Goal: Communication & Community: Answer question/provide support

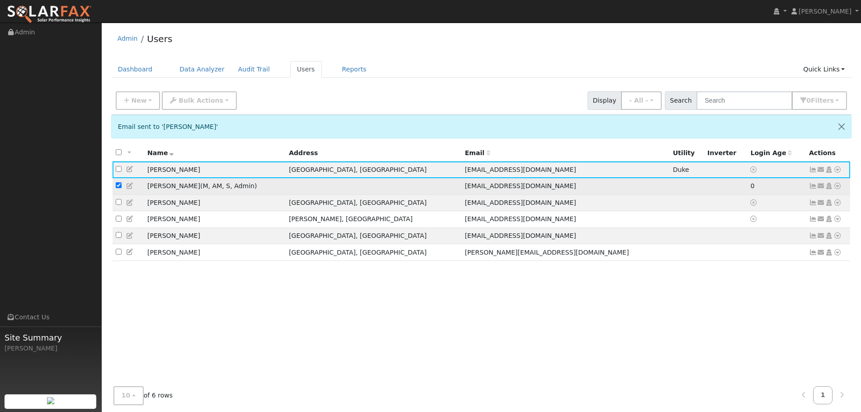
click at [813, 184] on icon at bounding box center [813, 186] width 8 height 6
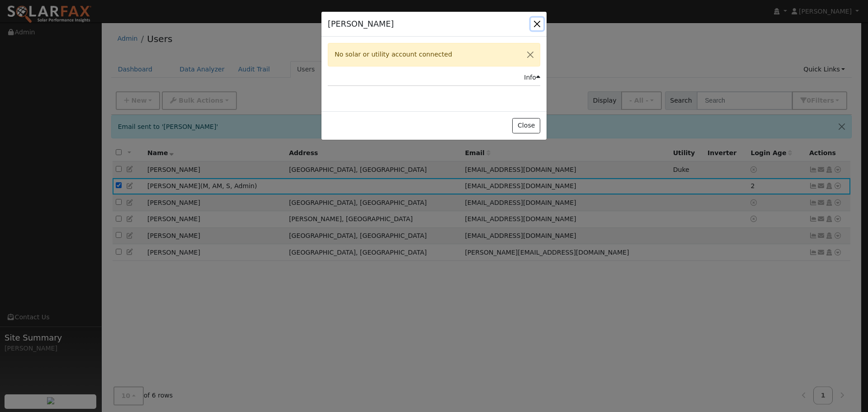
click at [536, 24] on button "button" at bounding box center [537, 24] width 13 height 13
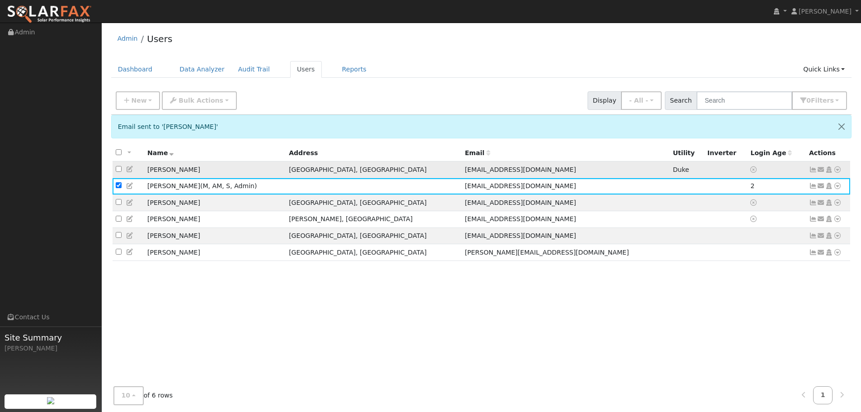
click at [813, 170] on icon at bounding box center [813, 169] width 8 height 6
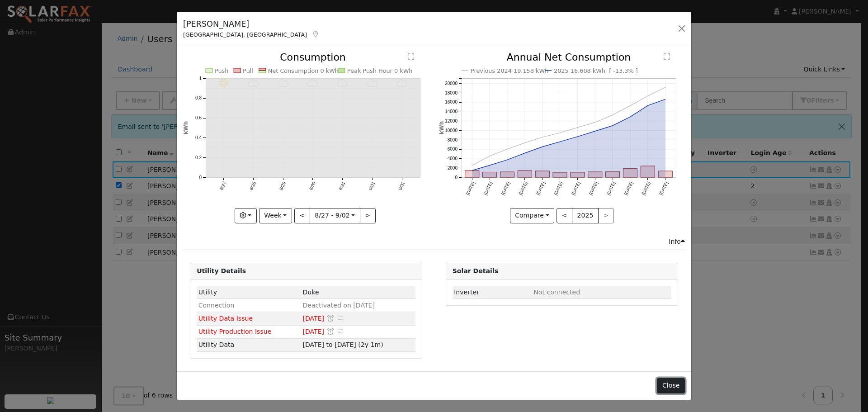
click at [672, 385] on button "Close" at bounding box center [671, 385] width 28 height 15
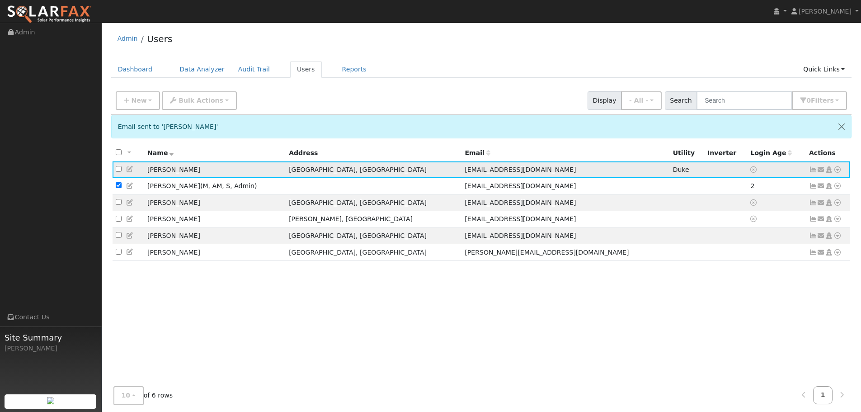
click at [821, 169] on icon at bounding box center [821, 169] width 8 height 6
click at [822, 239] on icon at bounding box center [821, 235] width 8 height 6
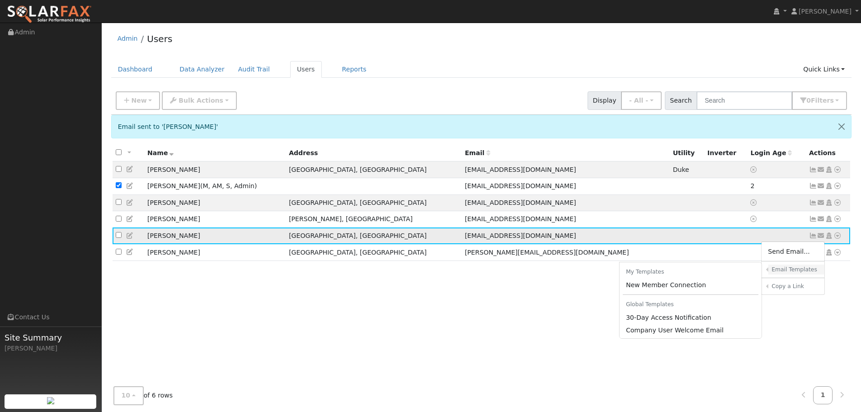
click at [781, 272] on h6 "Email Templates" at bounding box center [794, 269] width 47 height 7
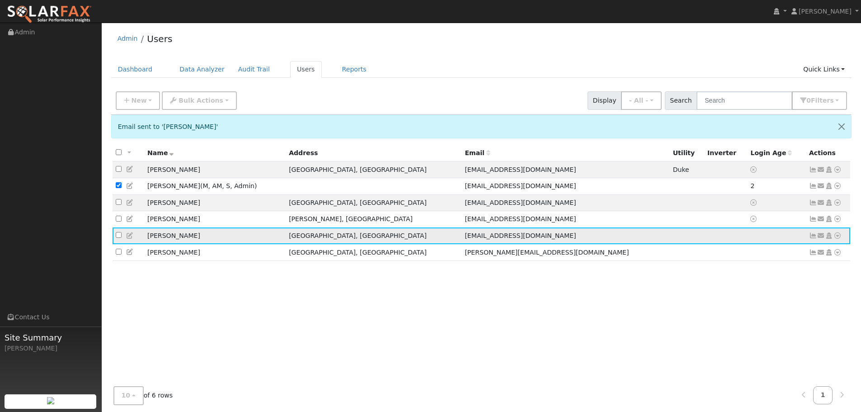
click at [821, 239] on icon at bounding box center [821, 235] width 8 height 6
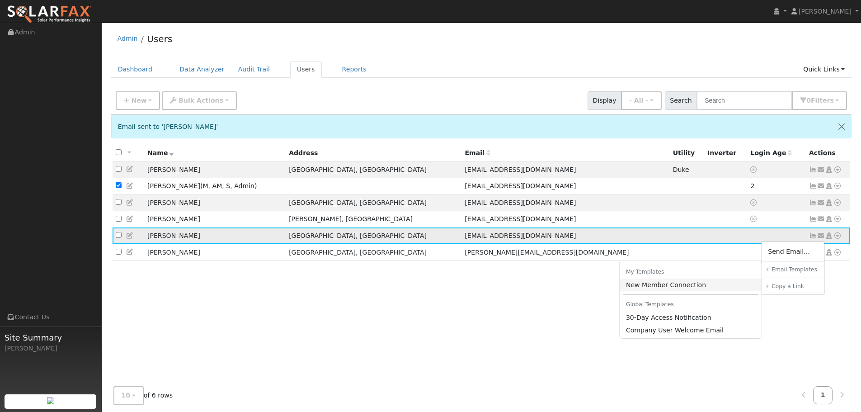
click at [676, 287] on link "New Member Connection" at bounding box center [691, 284] width 142 height 13
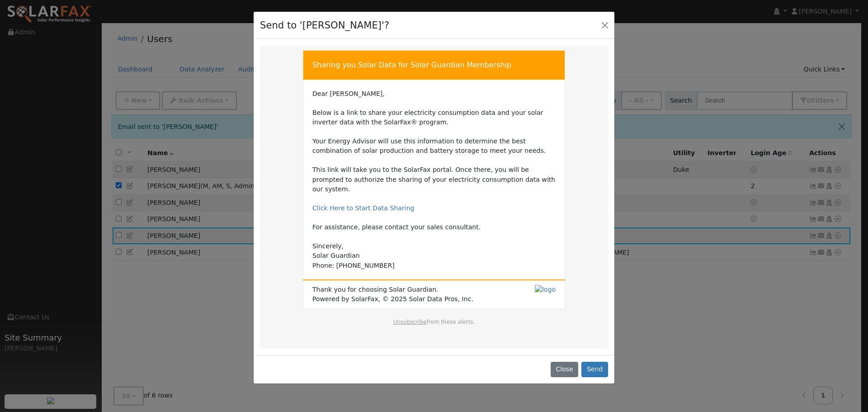
drag, startPoint x: 506, startPoint y: 63, endPoint x: 307, endPoint y: 66, distance: 199.3
click at [307, 66] on td "Sharing you Solar Data for Solar Guardian Membership" at bounding box center [434, 64] width 262 height 29
click at [595, 363] on button "Send" at bounding box center [594, 369] width 27 height 15
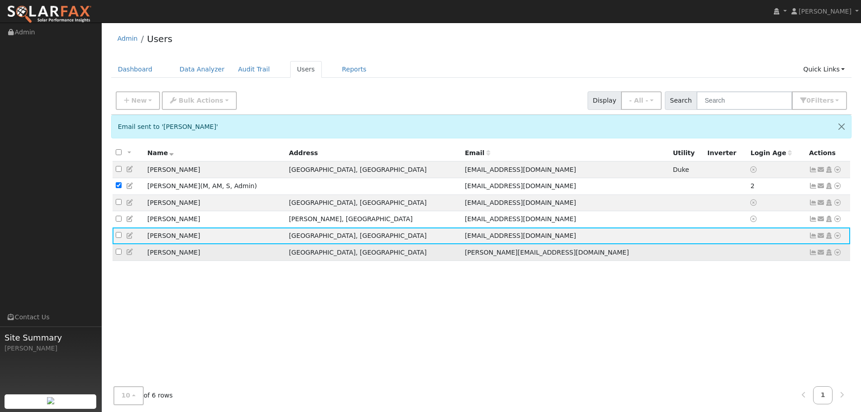
click at [822, 255] on icon at bounding box center [821, 252] width 8 height 6
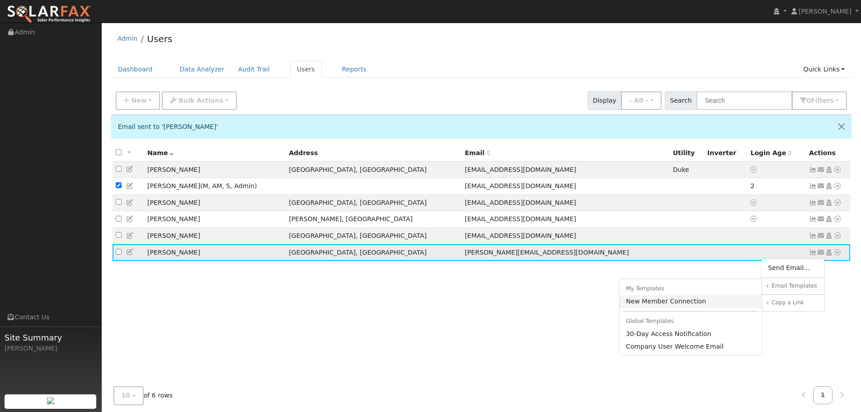
click at [663, 304] on link "New Member Connection" at bounding box center [691, 301] width 142 height 13
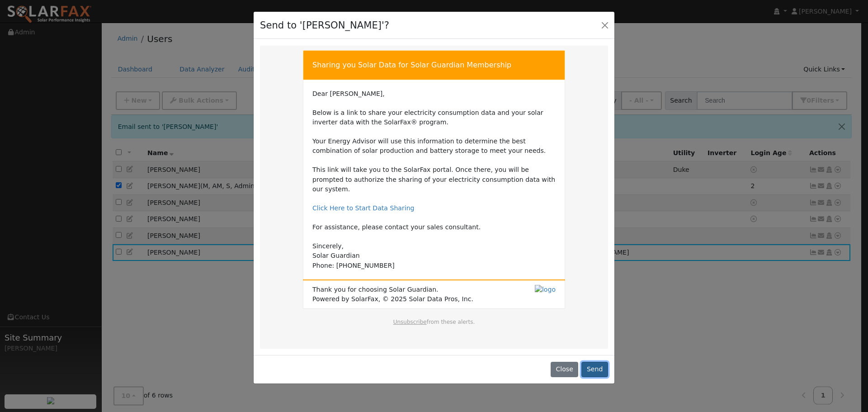
click at [595, 362] on button "Send" at bounding box center [594, 369] width 27 height 15
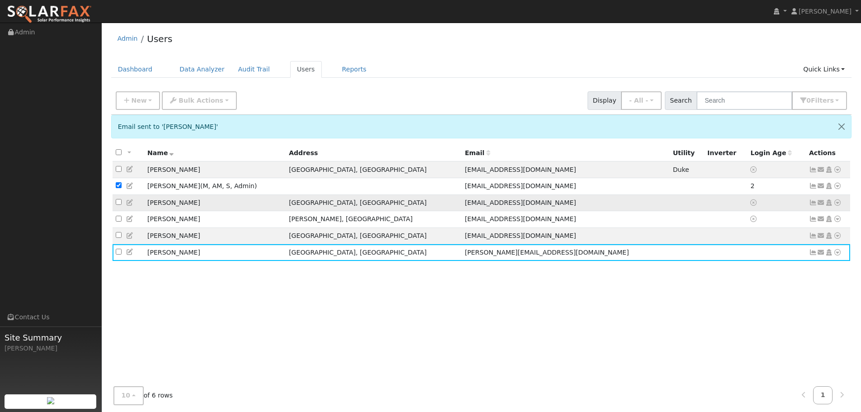
click at [822, 203] on icon at bounding box center [821, 202] width 8 height 6
